Goal: Transaction & Acquisition: Purchase product/service

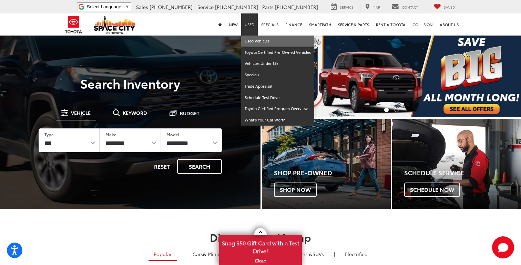
click at [252, 40] on link "Used Vehicles" at bounding box center [277, 40] width 73 height 11
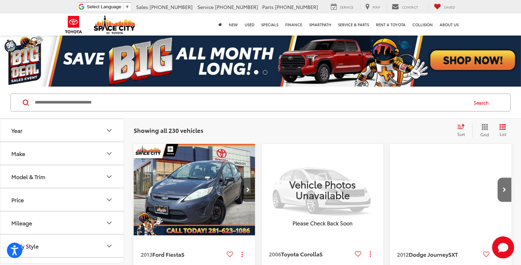
click at [184, 101] on input "Search by Make, Model, or Keyword" at bounding box center [250, 102] width 433 height 17
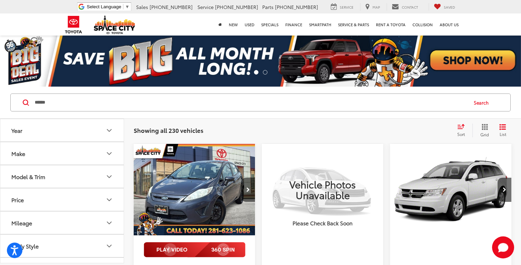
type input "******"
